Goal: Navigation & Orientation: Find specific page/section

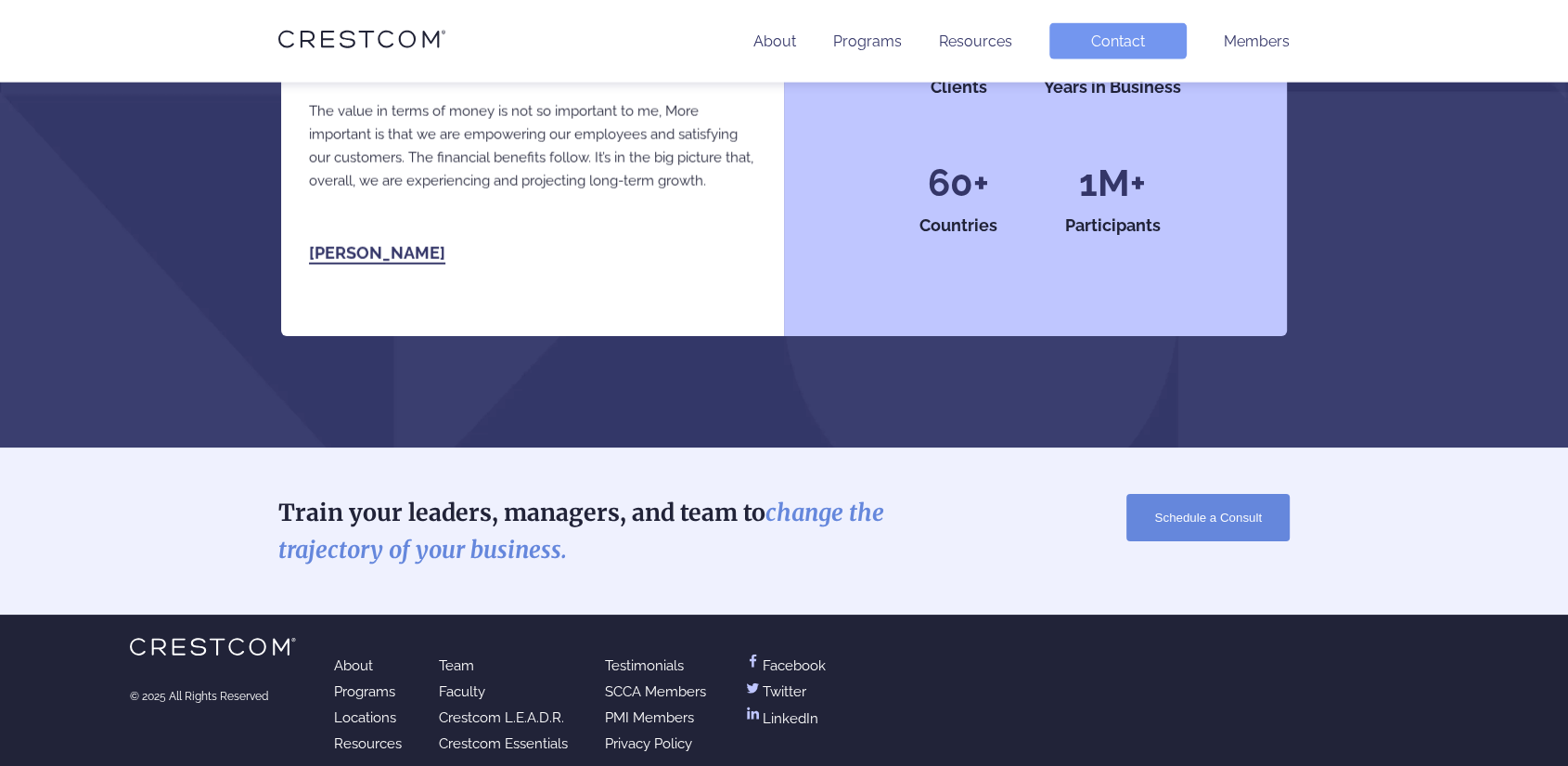
scroll to position [4211, 0]
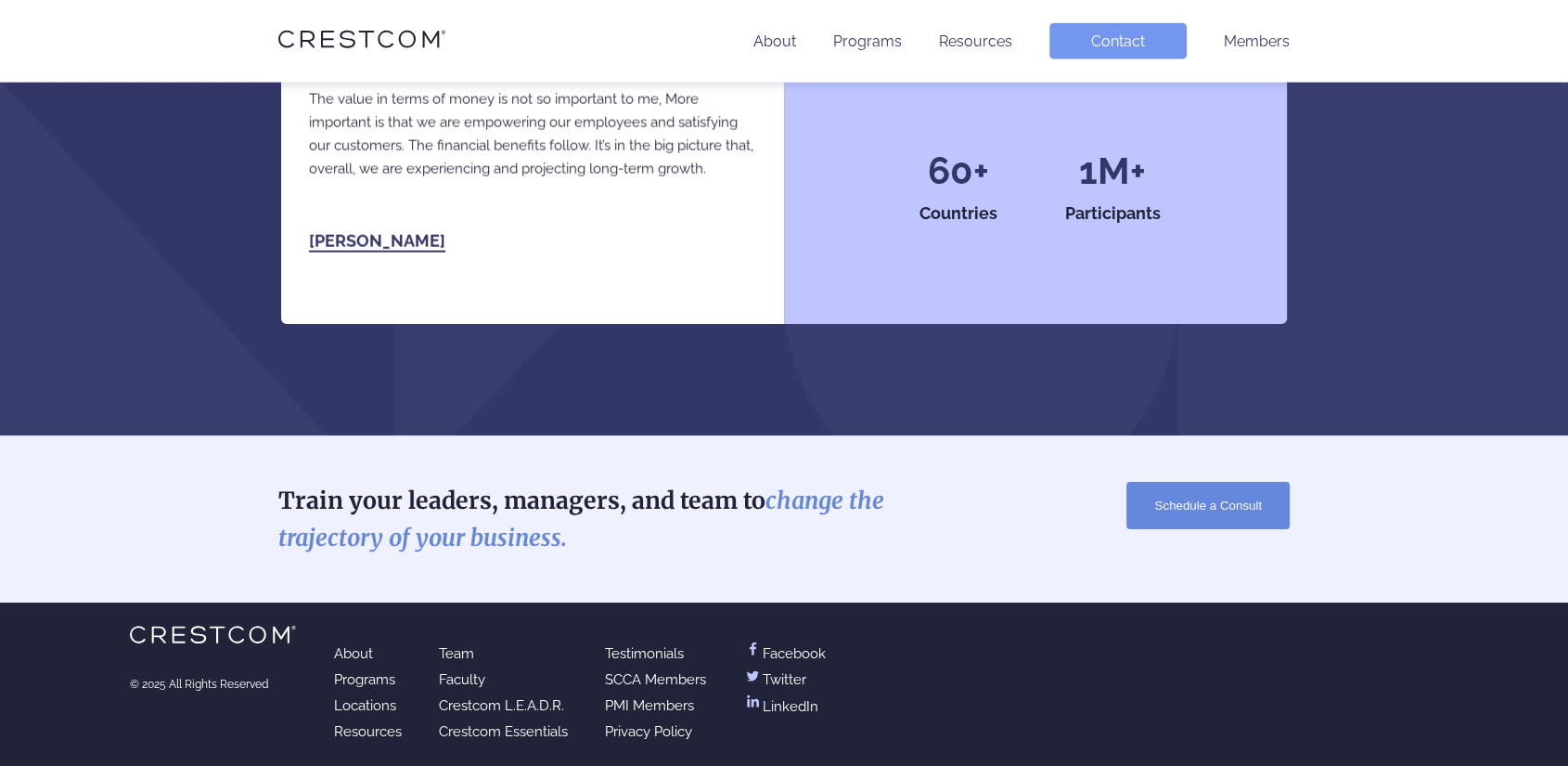
click at [372, 709] on link "Locations" at bounding box center [365, 705] width 62 height 17
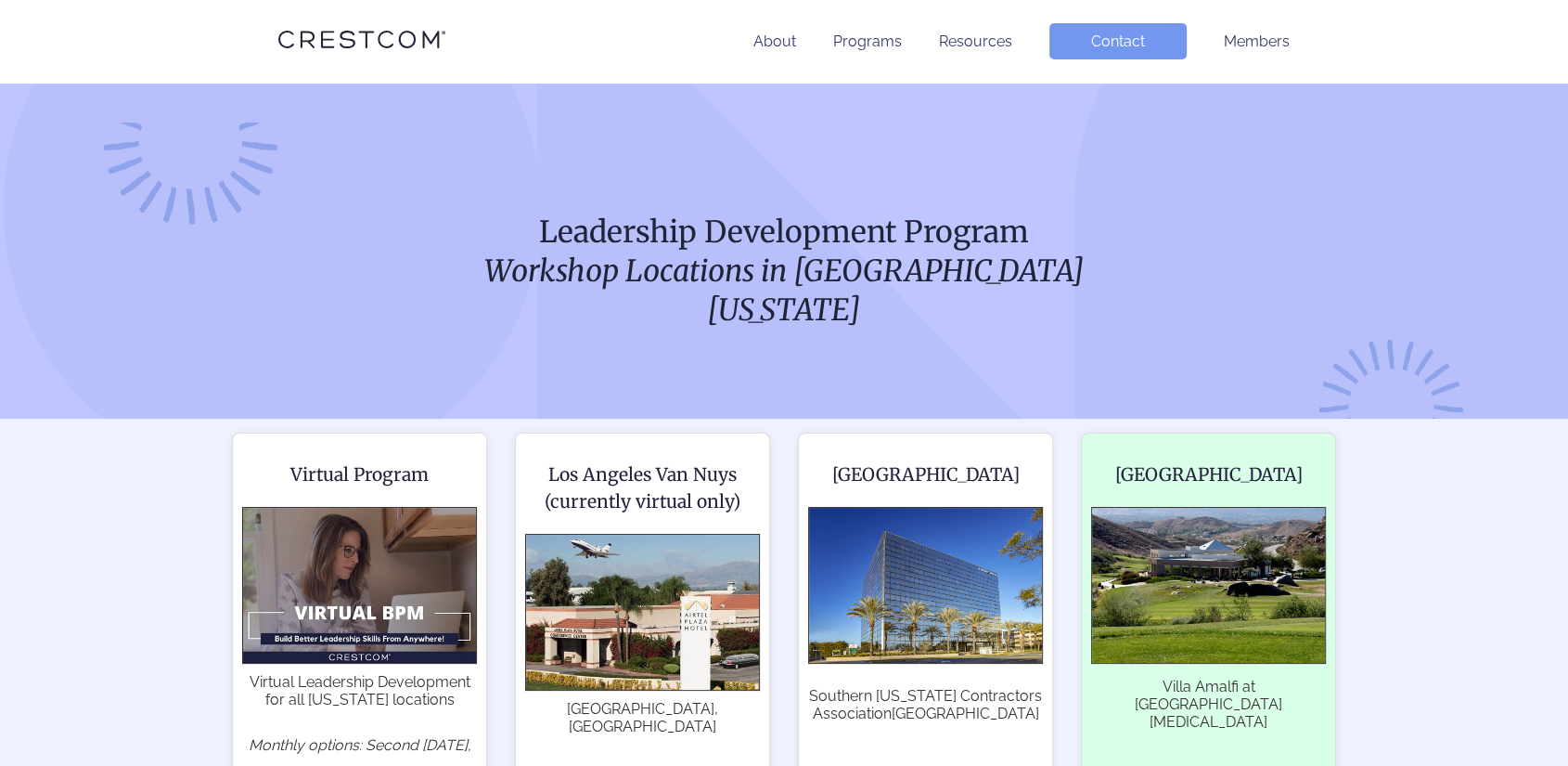
click at [1225, 578] on img at bounding box center [1209, 585] width 235 height 157
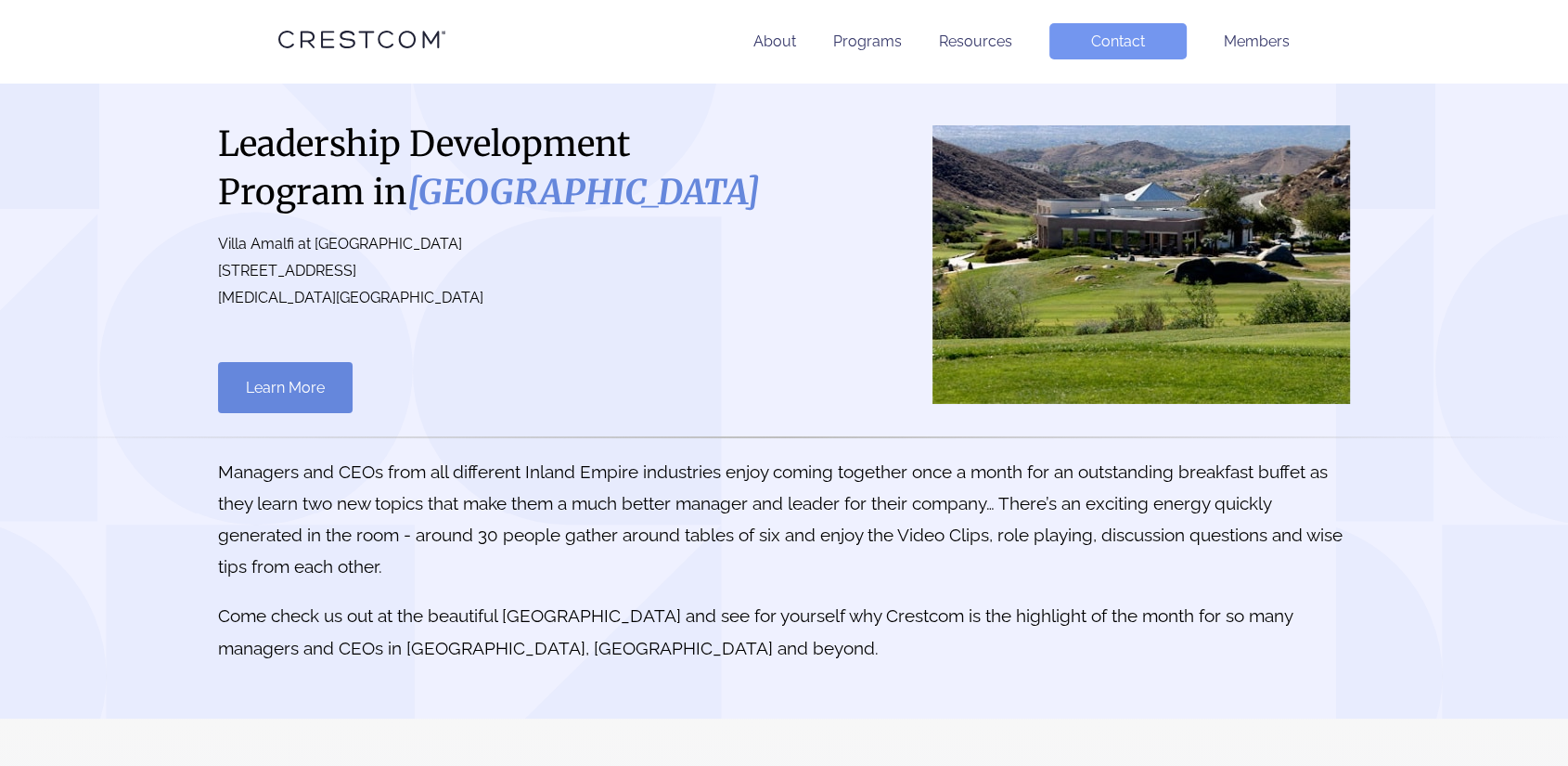
drag, startPoint x: 217, startPoint y: 292, endPoint x: 491, endPoint y: 291, distance: 274.0
click at [491, 291] on p "[GEOGRAPHIC_DATA] at [GEOGRAPHIC_DATA][STREET_ADDRESS][MEDICAL_DATA]" at bounding box center [492, 271] width 547 height 80
copy p "Villa Amalfi at [GEOGRAPHIC_DATA]"
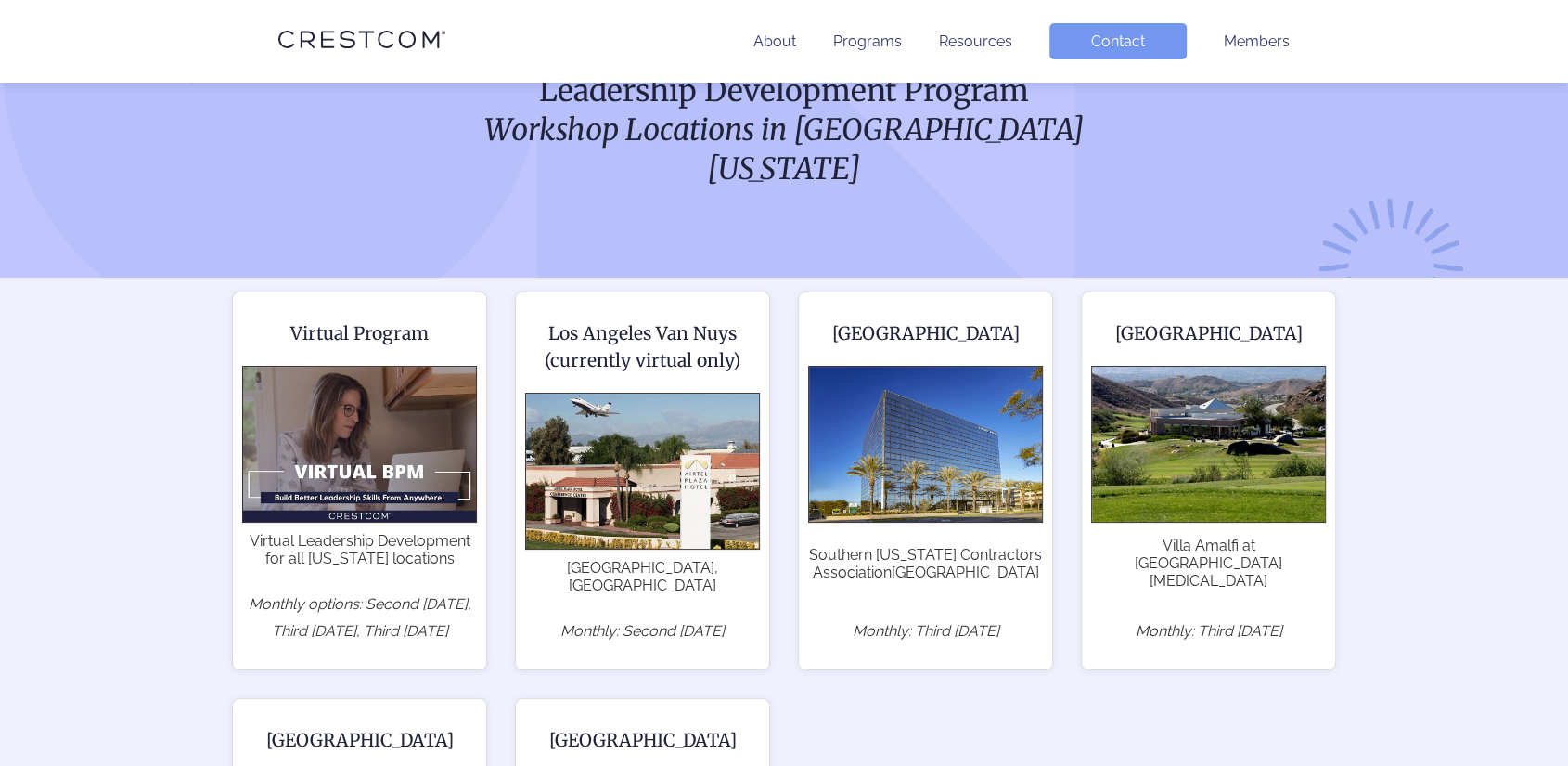
scroll to position [516, 0]
